Goal: Task Accomplishment & Management: Manage account settings

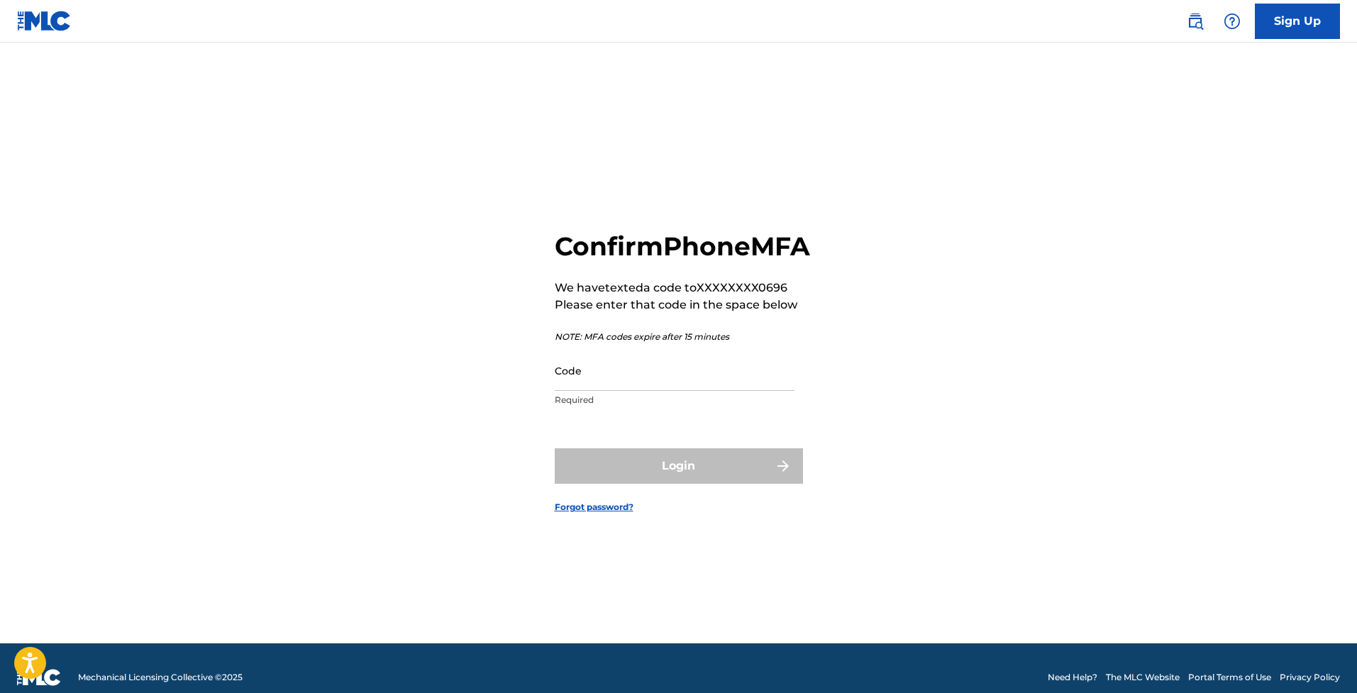
click at [760, 391] on input "Code" at bounding box center [675, 370] width 240 height 40
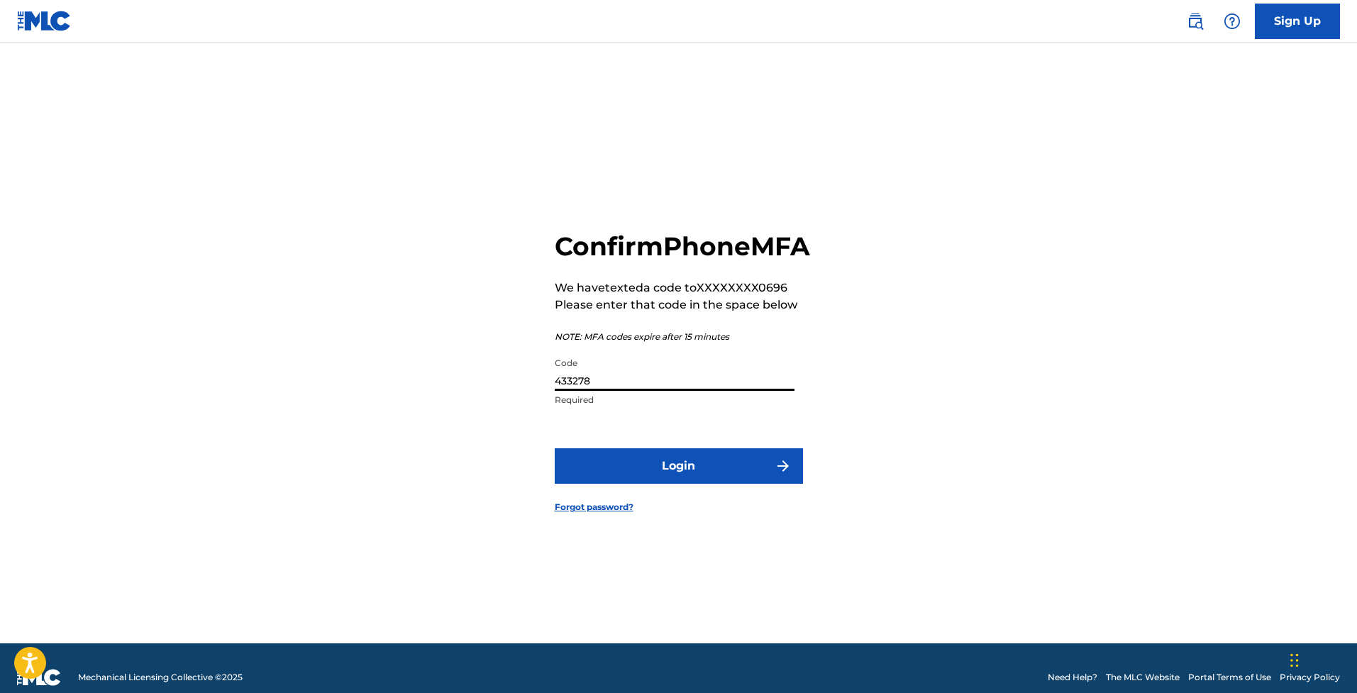
type input "433278"
click at [699, 484] on button "Login" at bounding box center [679, 465] width 248 height 35
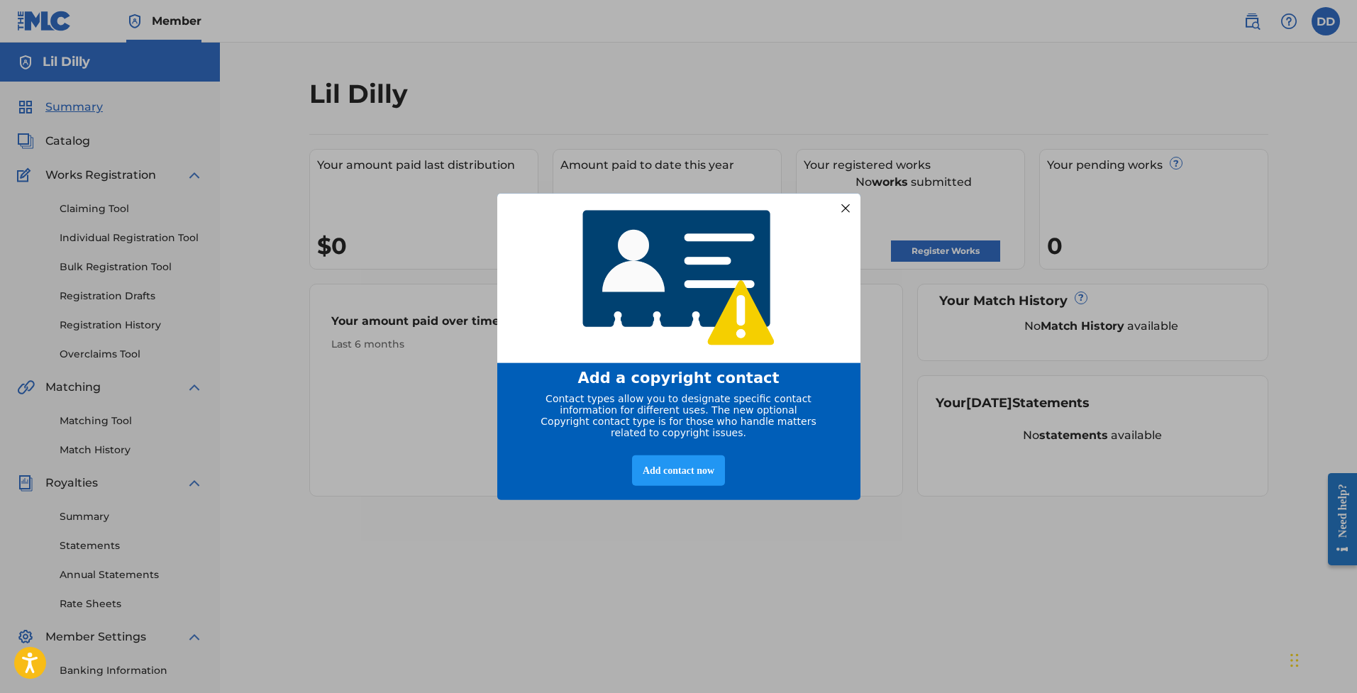
click at [842, 201] on div at bounding box center [845, 208] width 18 height 18
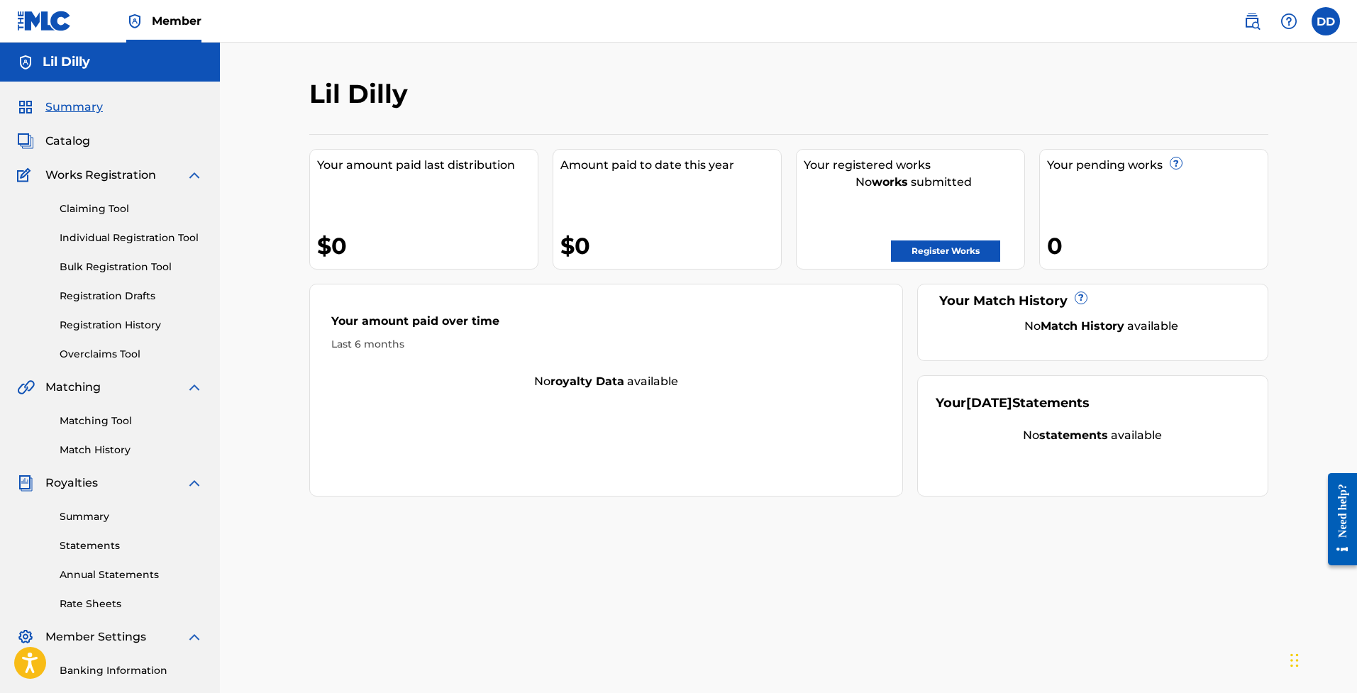
scroll to position [187, 0]
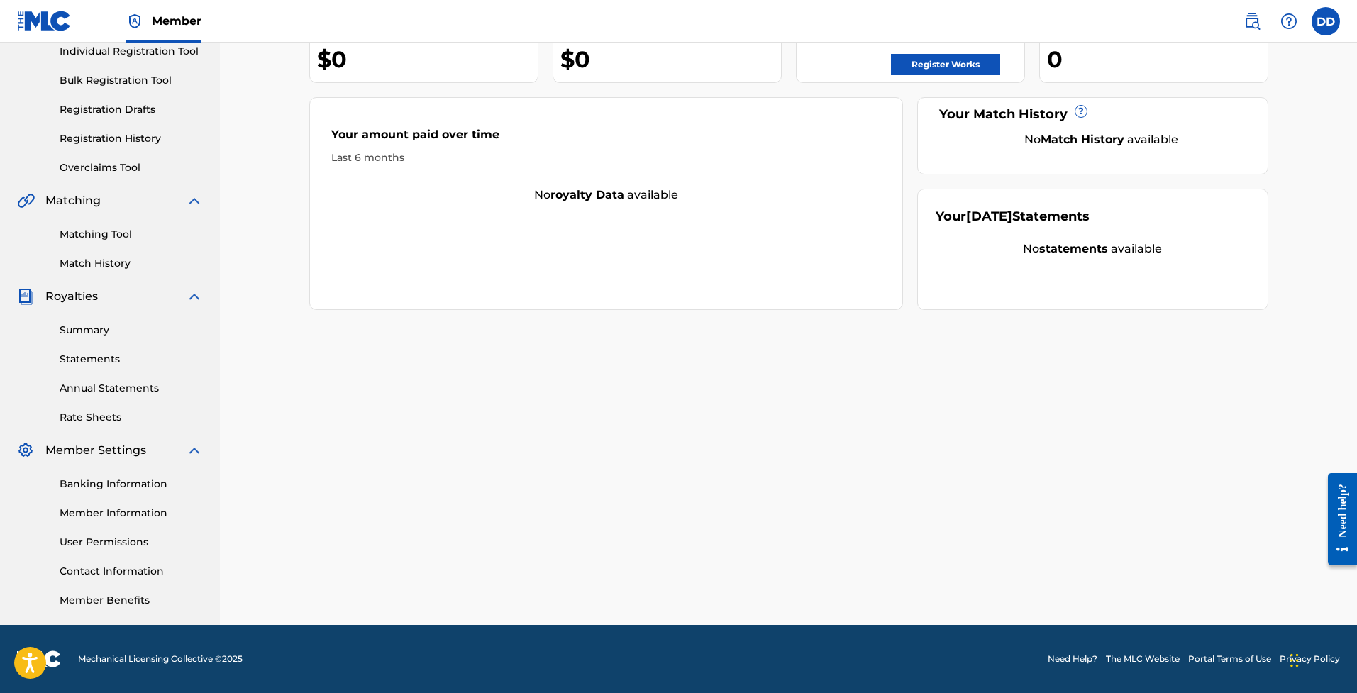
click at [94, 331] on link "Summary" at bounding box center [131, 330] width 143 height 15
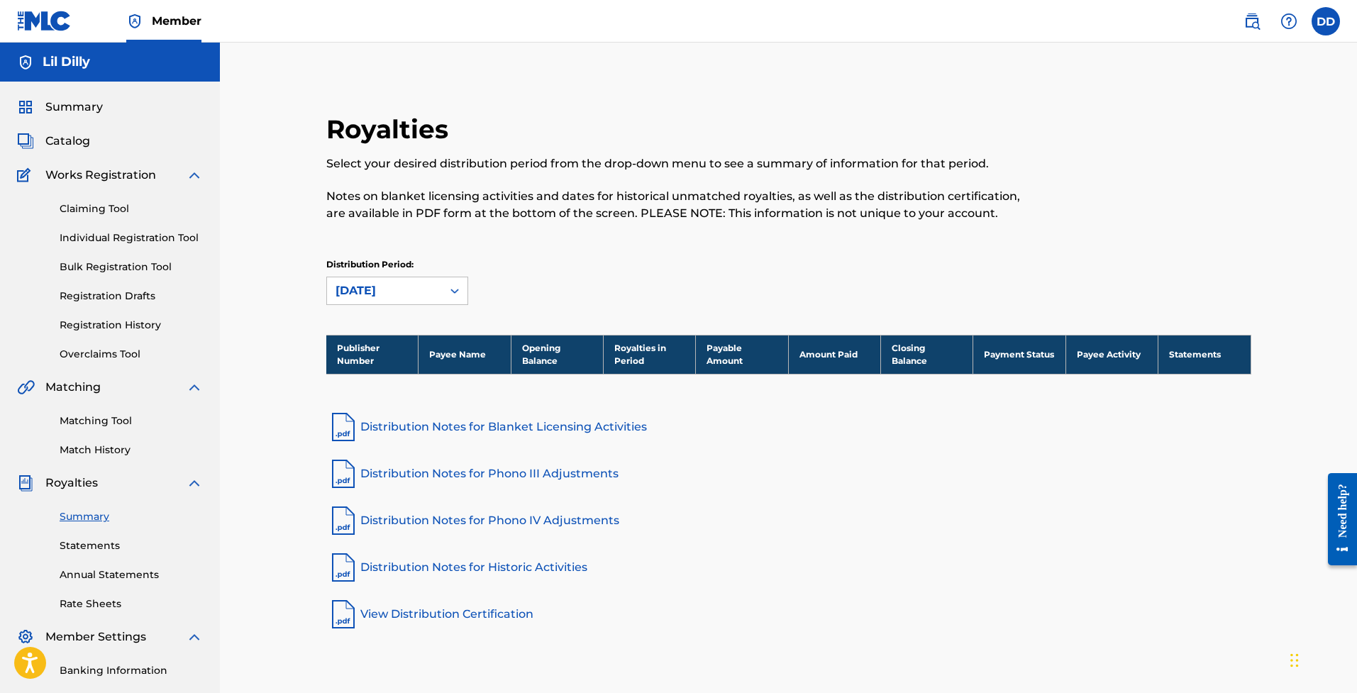
click at [71, 99] on span "Summary" at bounding box center [73, 107] width 57 height 17
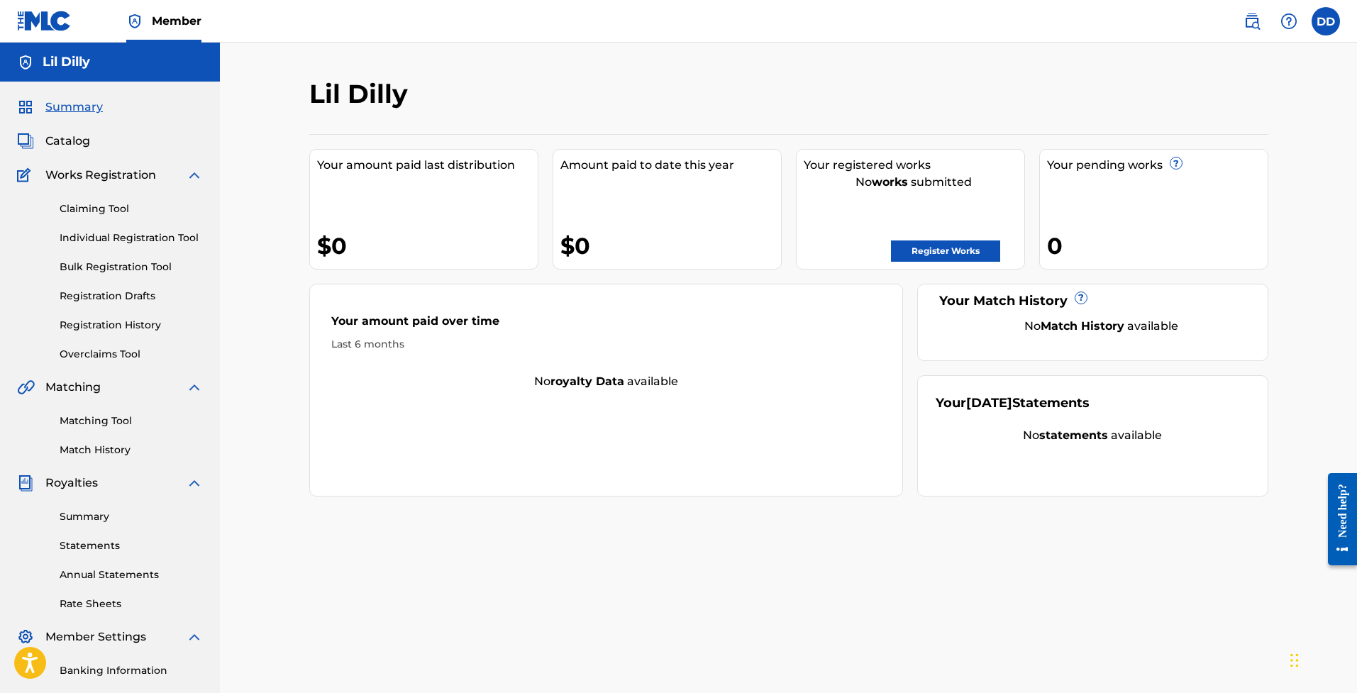
click at [903, 247] on link "Register Works" at bounding box center [945, 250] width 109 height 21
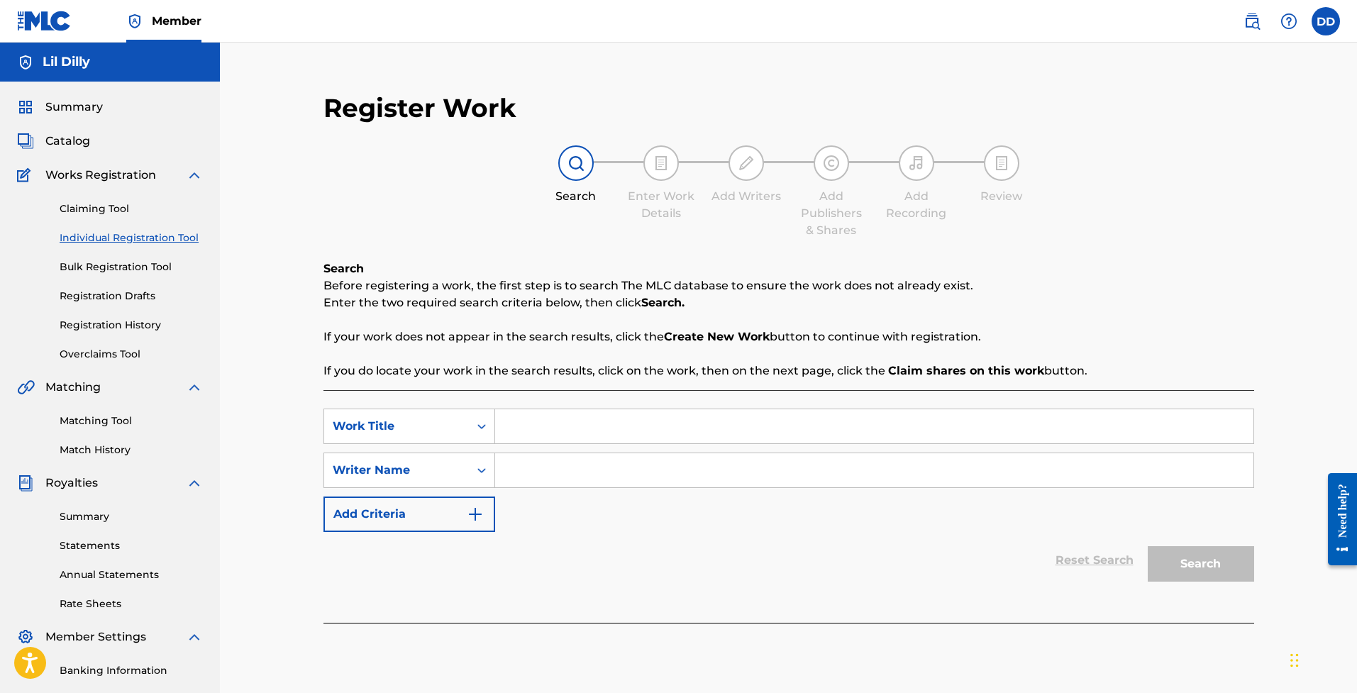
click at [467, 508] on img "Search Form" at bounding box center [475, 514] width 17 height 17
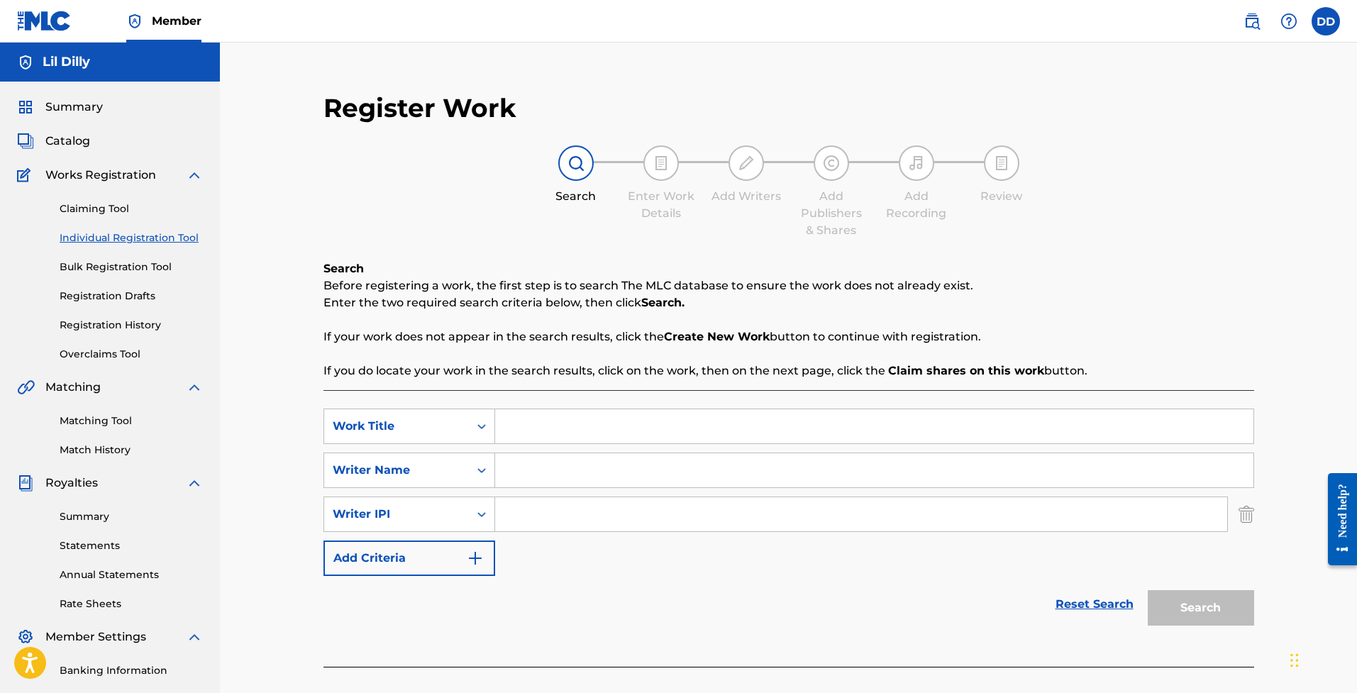
click at [484, 552] on button "Add Criteria" at bounding box center [409, 558] width 172 height 35
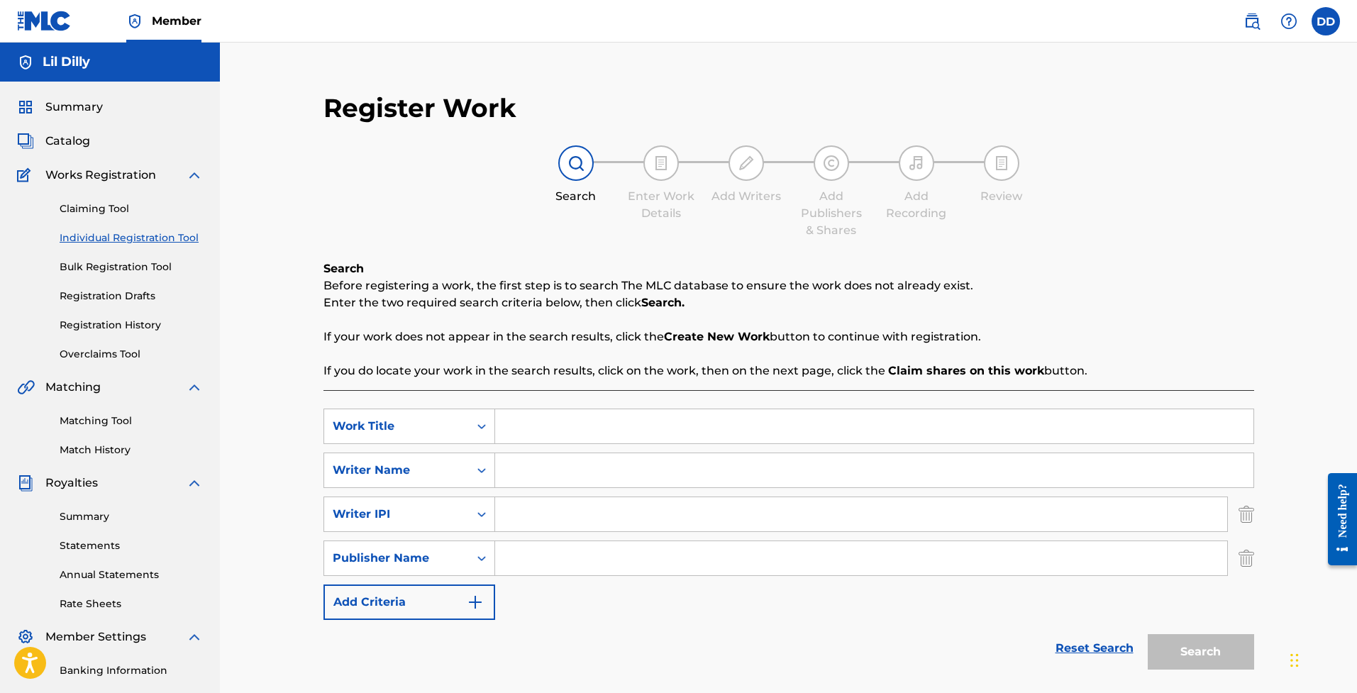
click at [474, 608] on img "Search Form" at bounding box center [475, 602] width 17 height 17
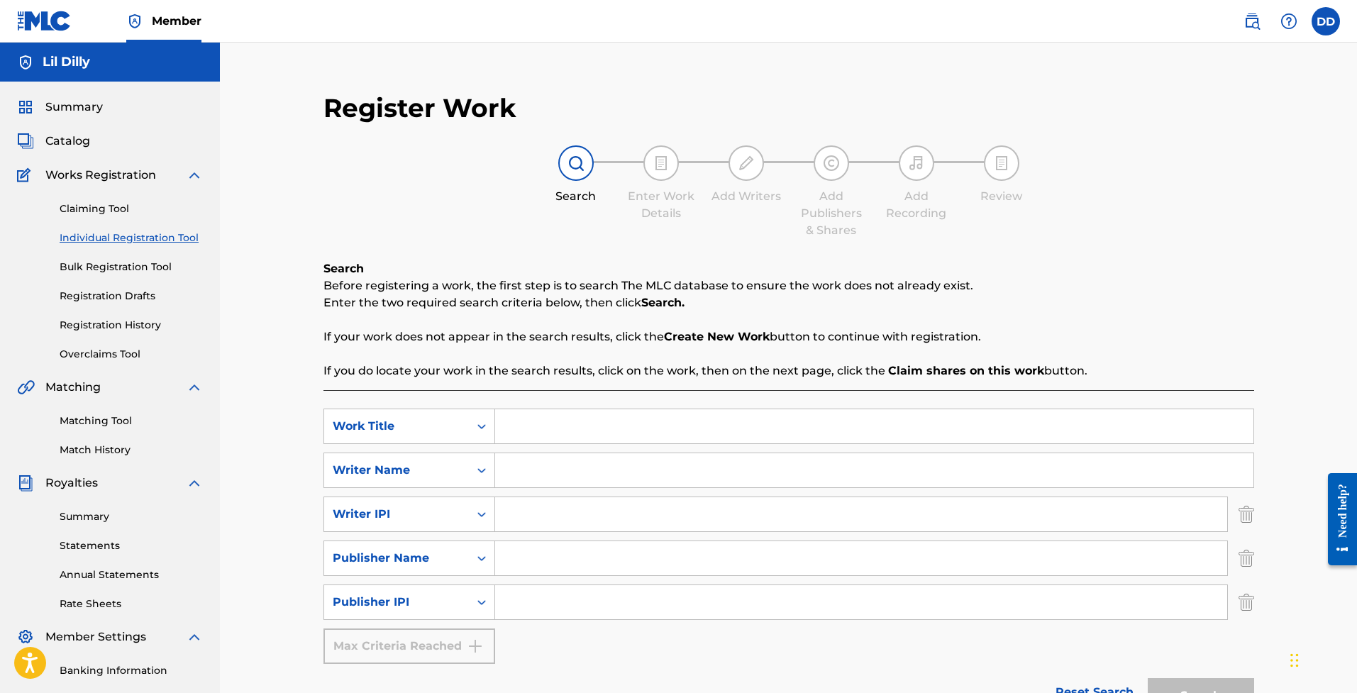
click at [1253, 597] on img "Search Form" at bounding box center [1247, 601] width 16 height 35
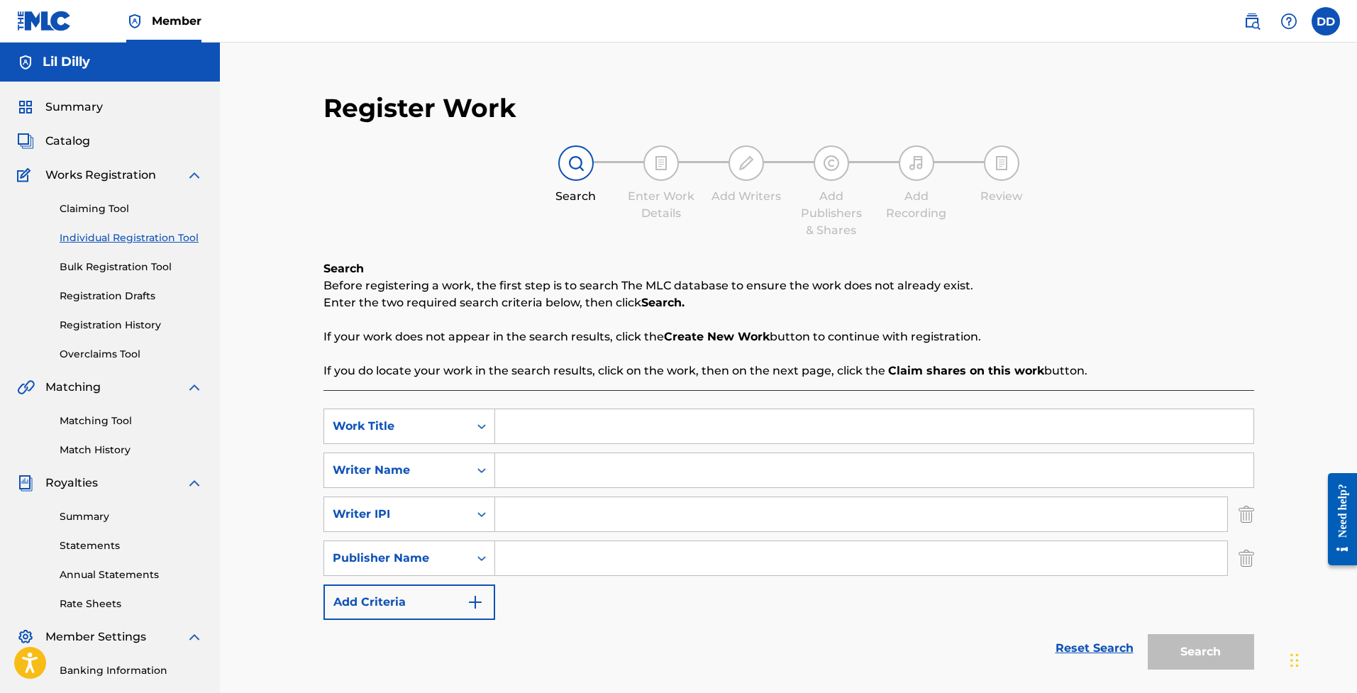
click at [1244, 550] on img "Search Form" at bounding box center [1247, 558] width 16 height 35
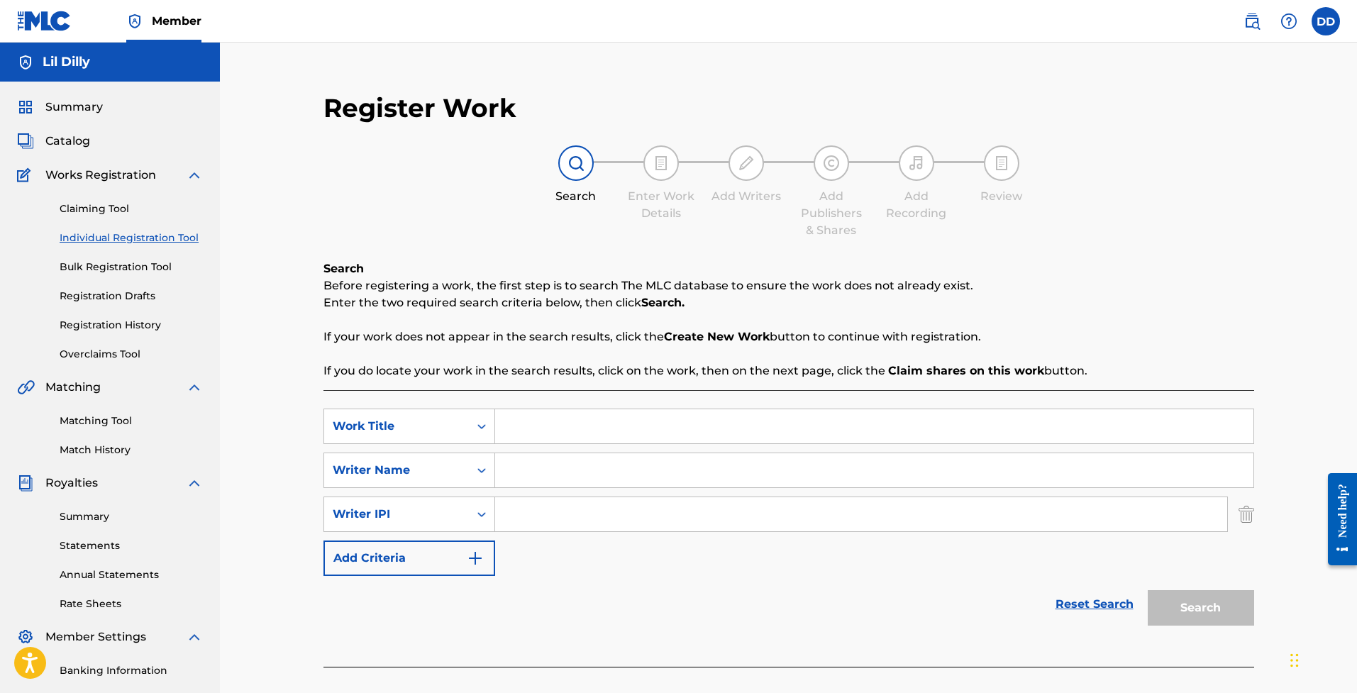
click at [1245, 516] on img "Search Form" at bounding box center [1247, 514] width 16 height 35
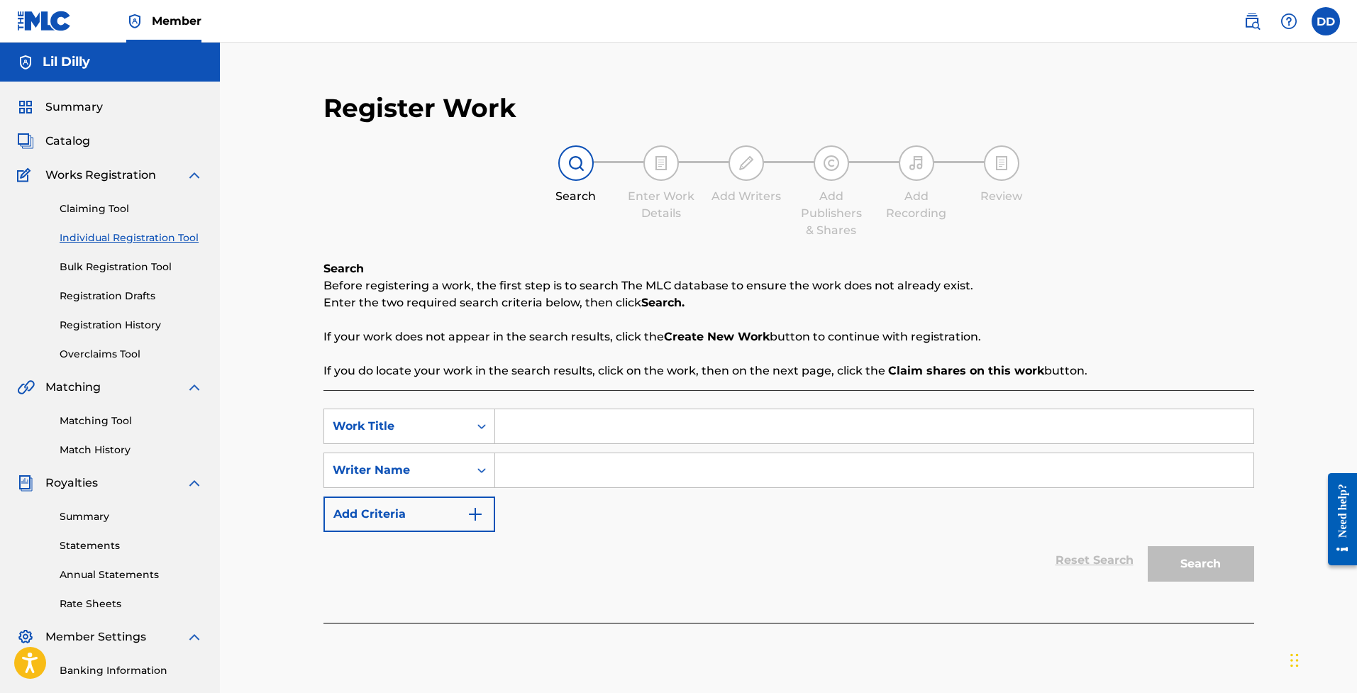
scroll to position [187, 0]
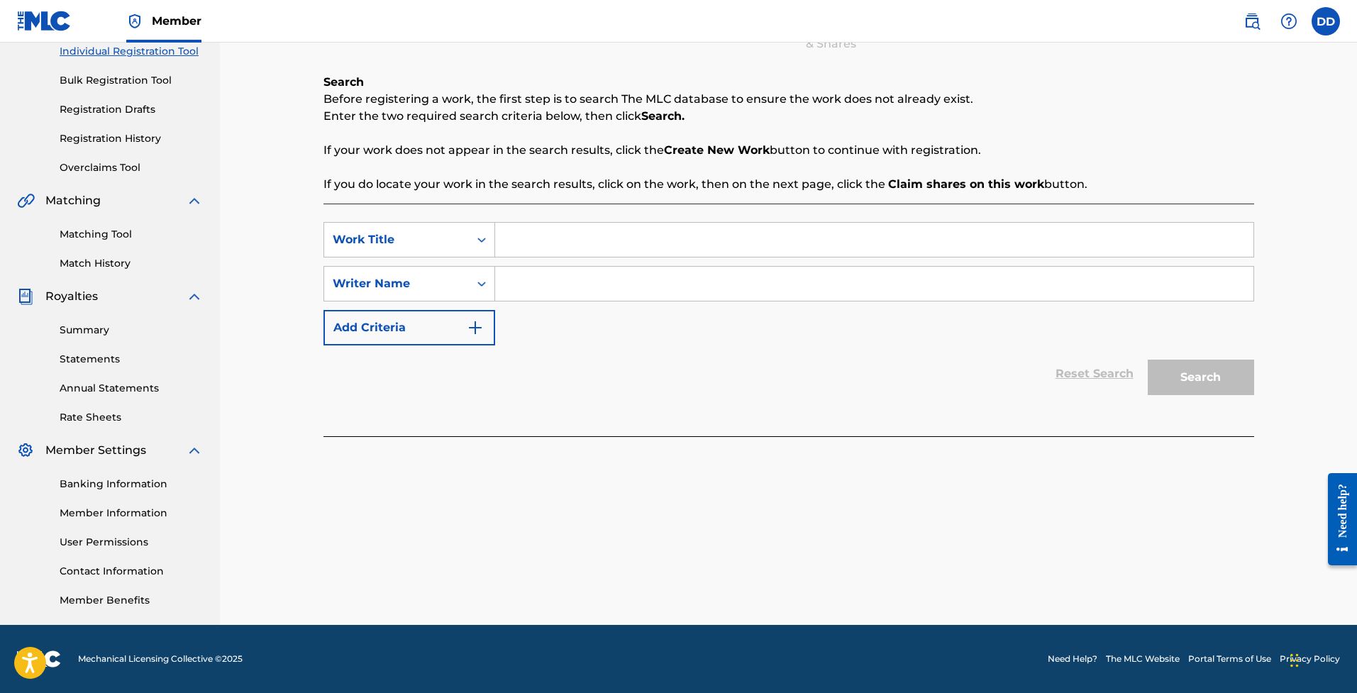
click at [118, 484] on link "Banking Information" at bounding box center [131, 484] width 143 height 15
